Goal: Task Accomplishment & Management: Use online tool/utility

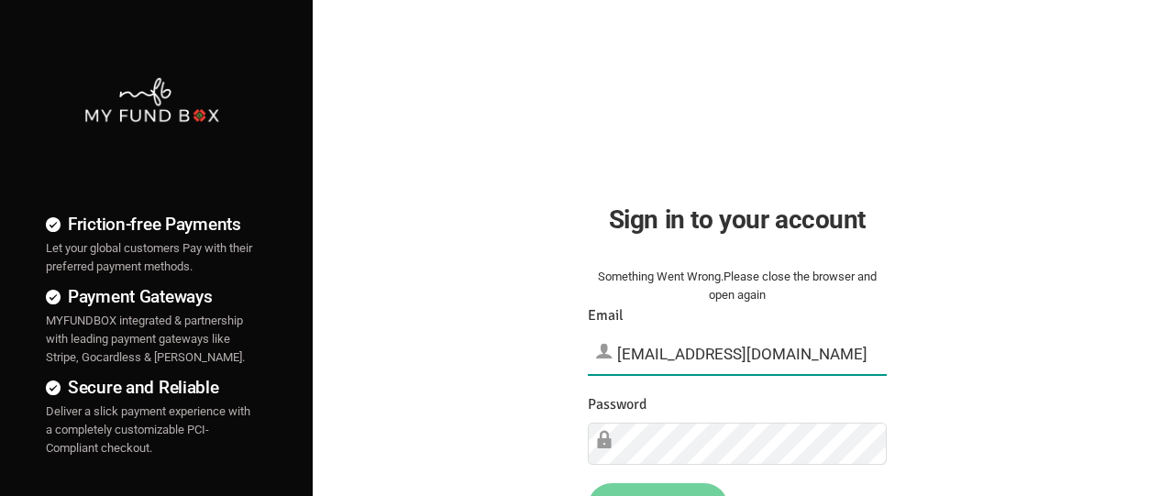
type input "[EMAIL_ADDRESS][DOMAIN_NAME]"
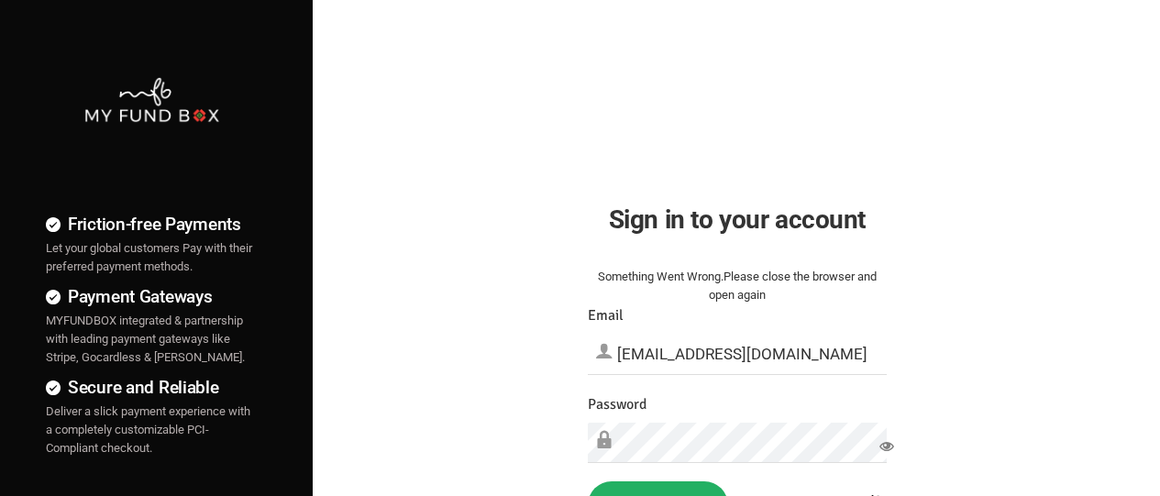
click at [657, 489] on button "Sign in" at bounding box center [658, 505] width 140 height 48
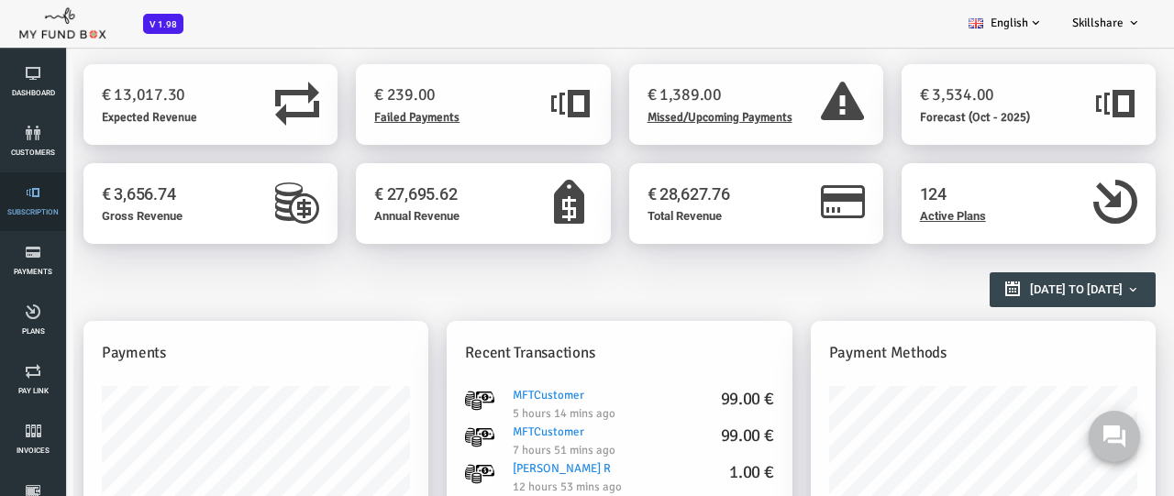
click at [33, 202] on link "Subscription" at bounding box center [33, 201] width 55 height 59
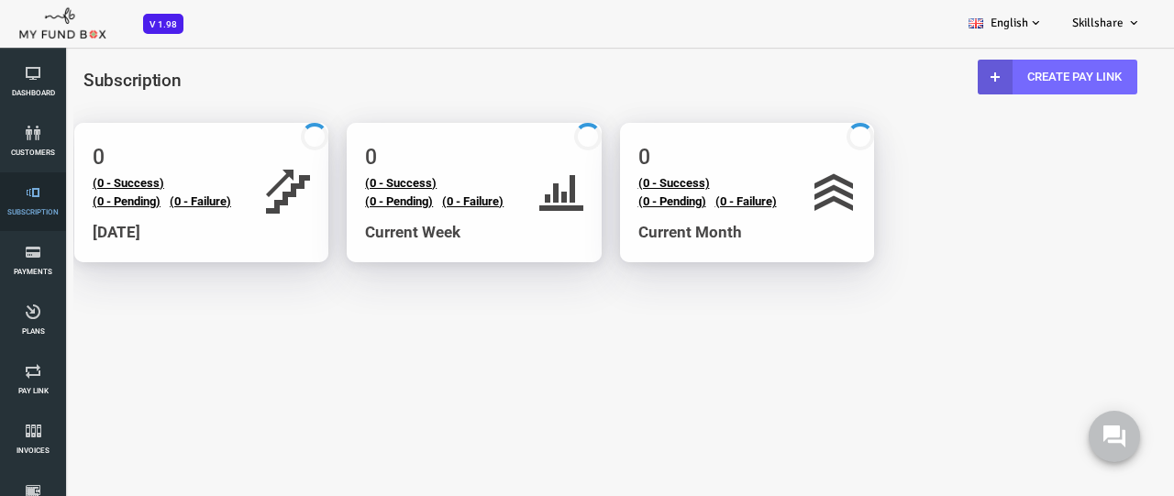
select select "100"
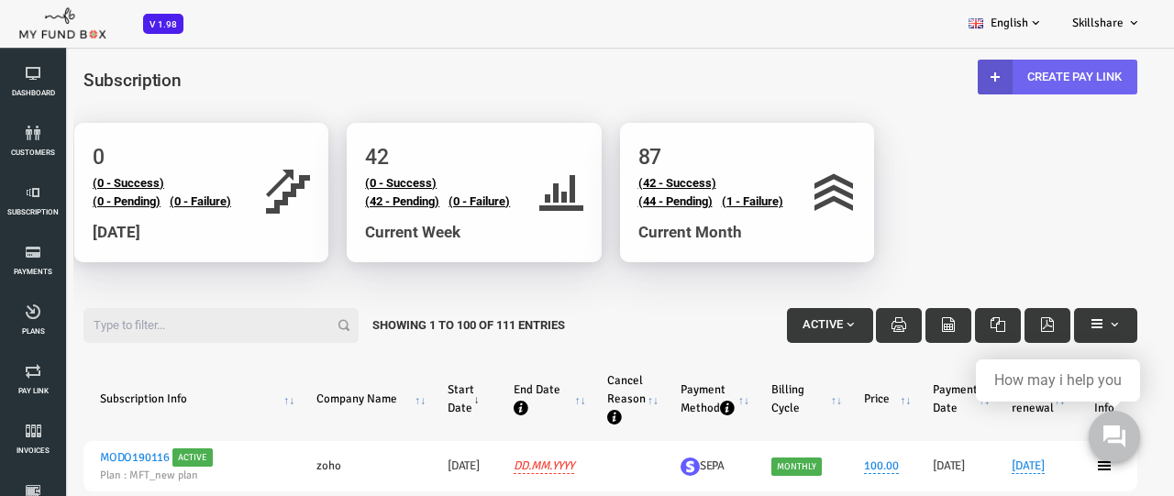
click at [1008, 76] on link "Create Pay Link" at bounding box center [1011, 77] width 160 height 35
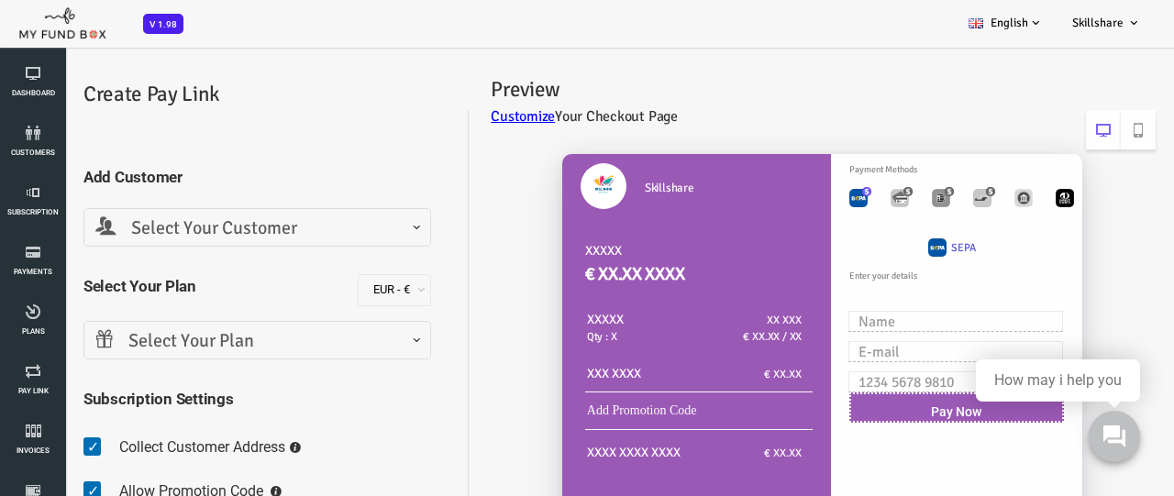
click at [209, 227] on span "Select Your Customer" at bounding box center [211, 229] width 324 height 28
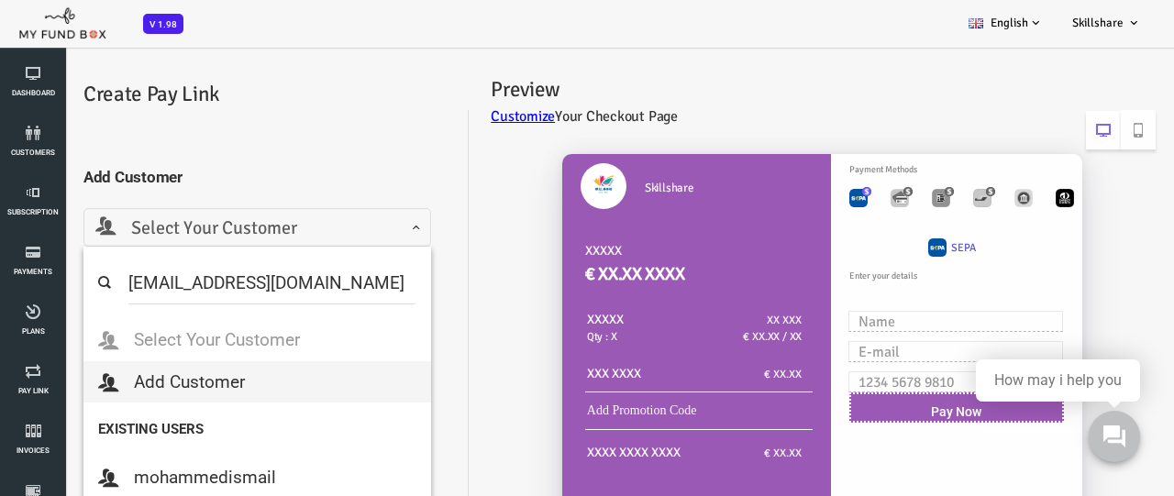
type input "mind4orce@gmail.com"
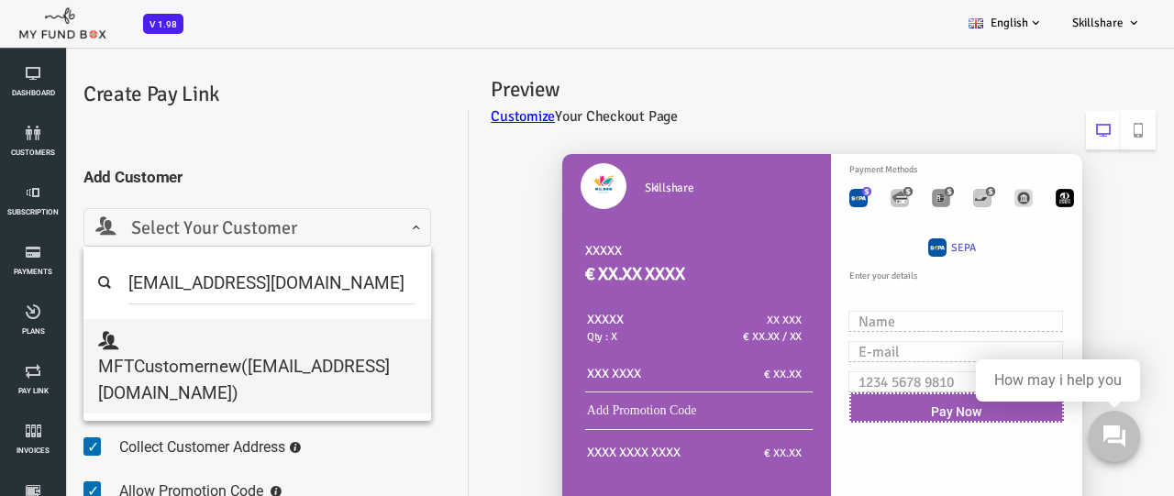
select select "mind4orce@gmail.com"
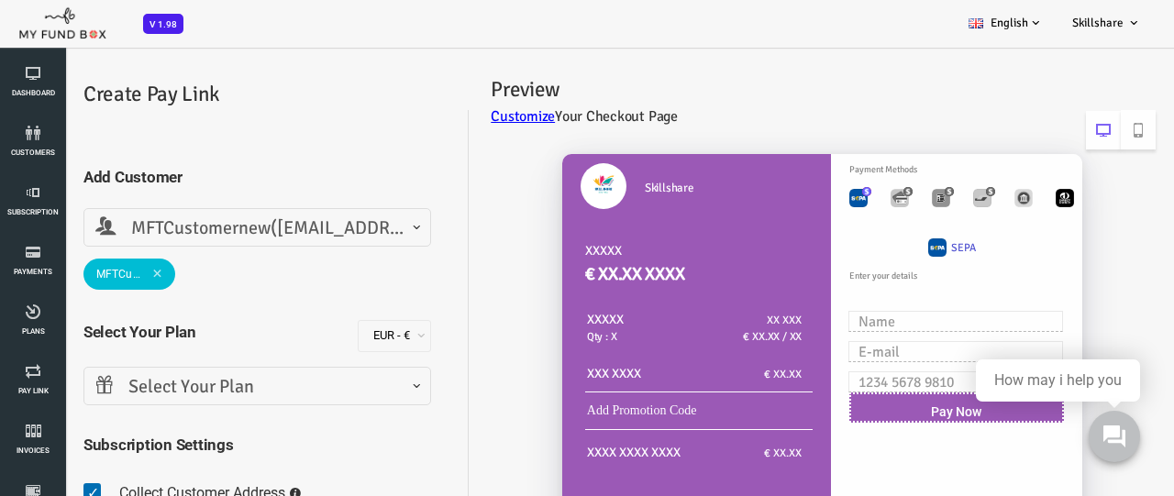
click at [209, 386] on span "Select Your Plan" at bounding box center [211, 387] width 324 height 28
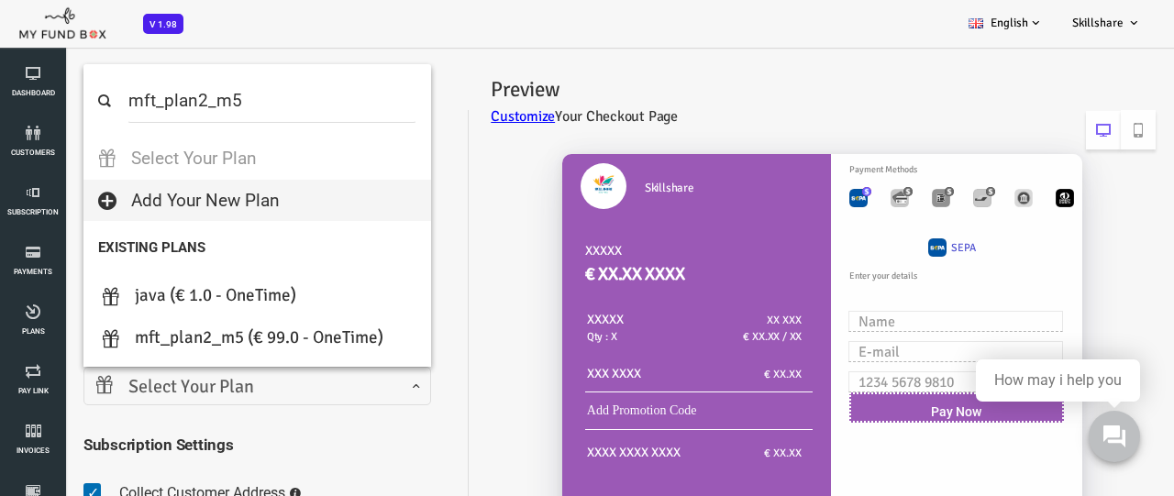
select select "MFT_Plan2_m5"
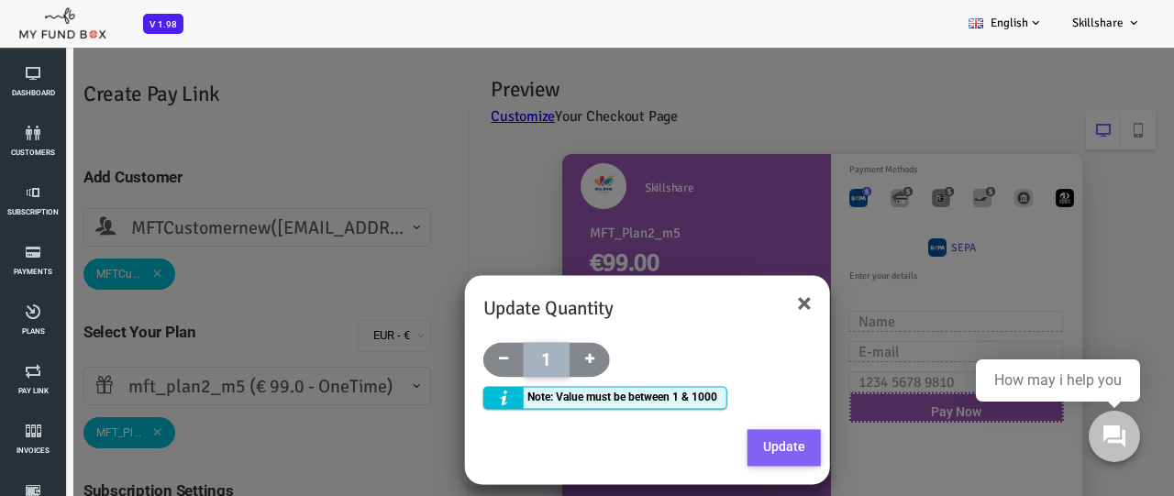
click at [735, 447] on button "Update" at bounding box center [737, 448] width 73 height 37
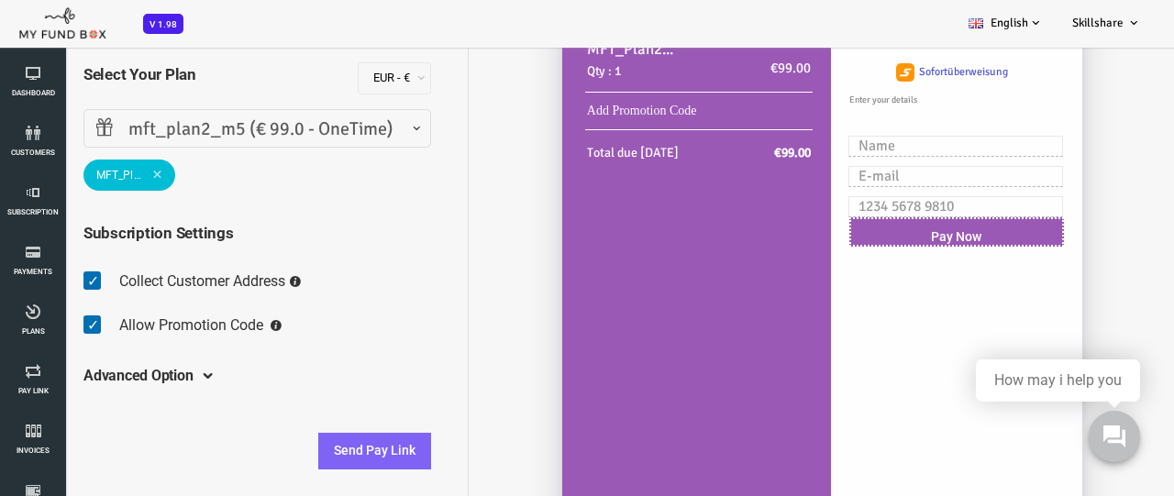
scroll to position [309, 0]
